Goal: Information Seeking & Learning: Understand process/instructions

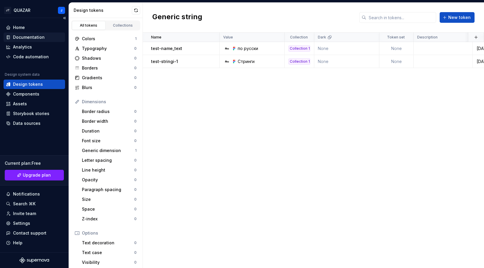
click at [30, 37] on div "Documentation" at bounding box center [29, 37] width 32 height 6
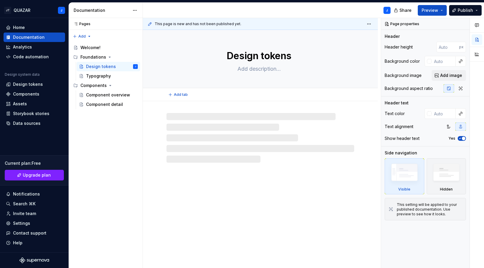
type textarea "*"
